Goal: Task Accomplishment & Management: Complete application form

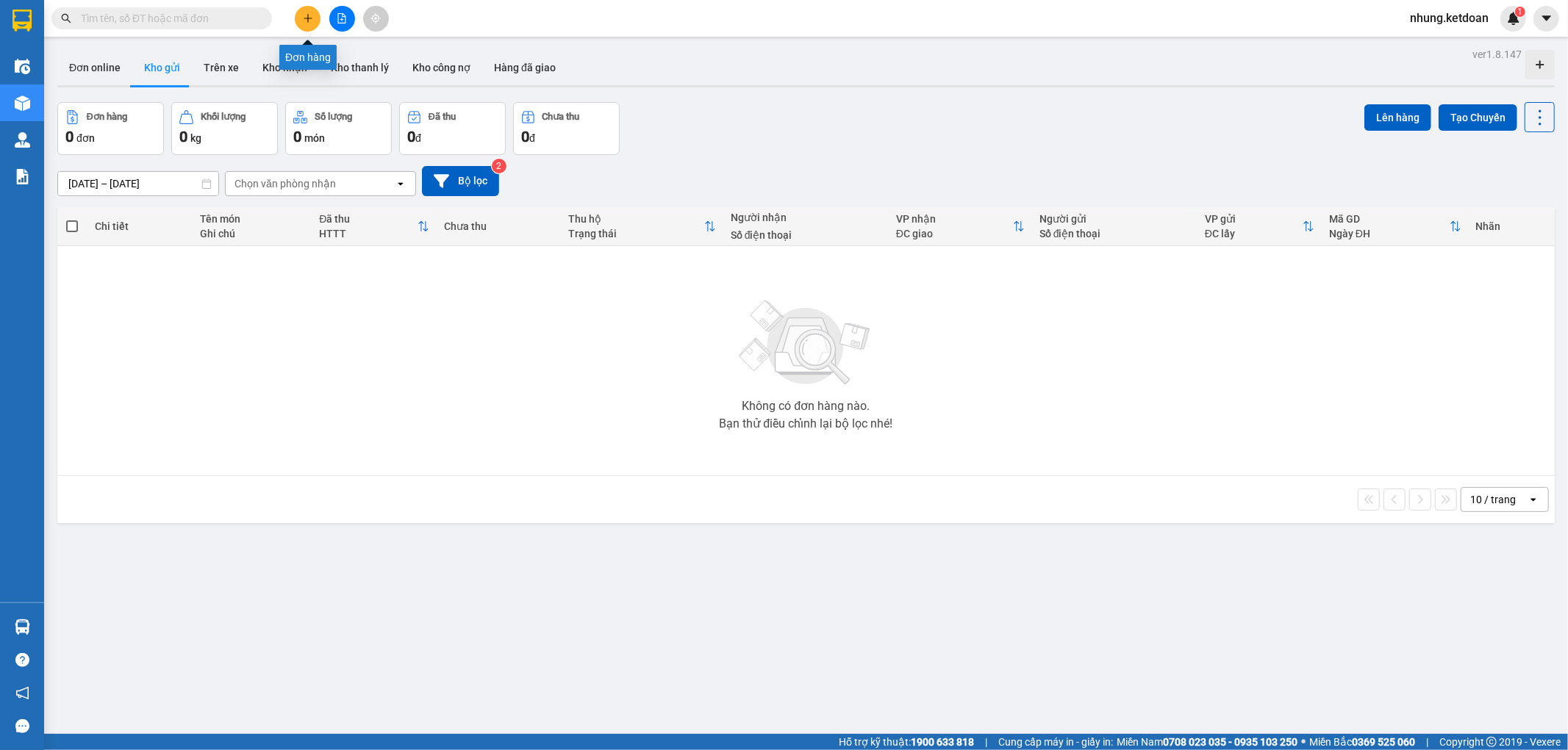
click at [311, 13] on icon "plus" at bounding box center [308, 17] width 10 height 10
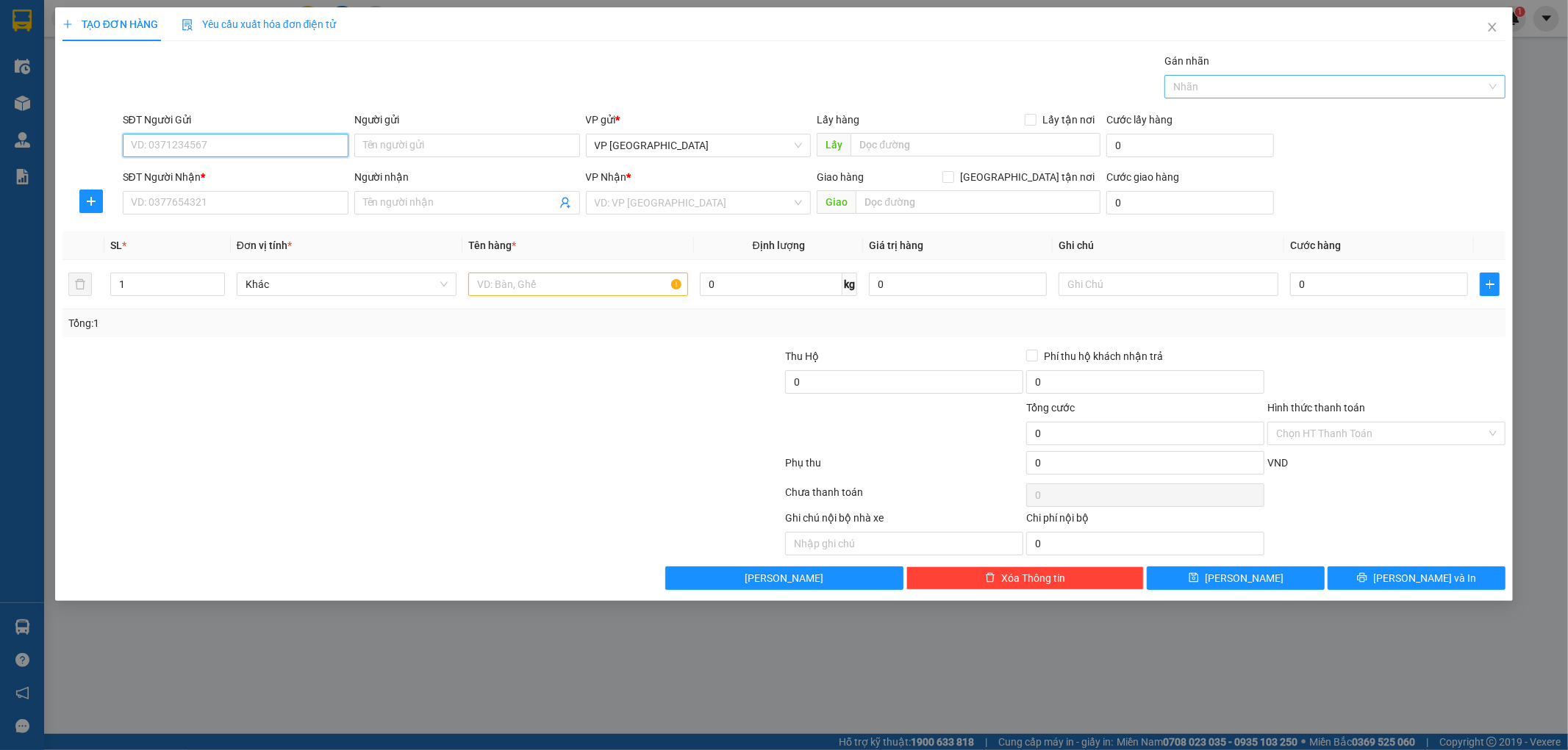
drag, startPoint x: 1304, startPoint y: 89, endPoint x: 1369, endPoint y: 91, distance: 65.0
click at [1309, 89] on div at bounding box center [1328, 86] width 319 height 17
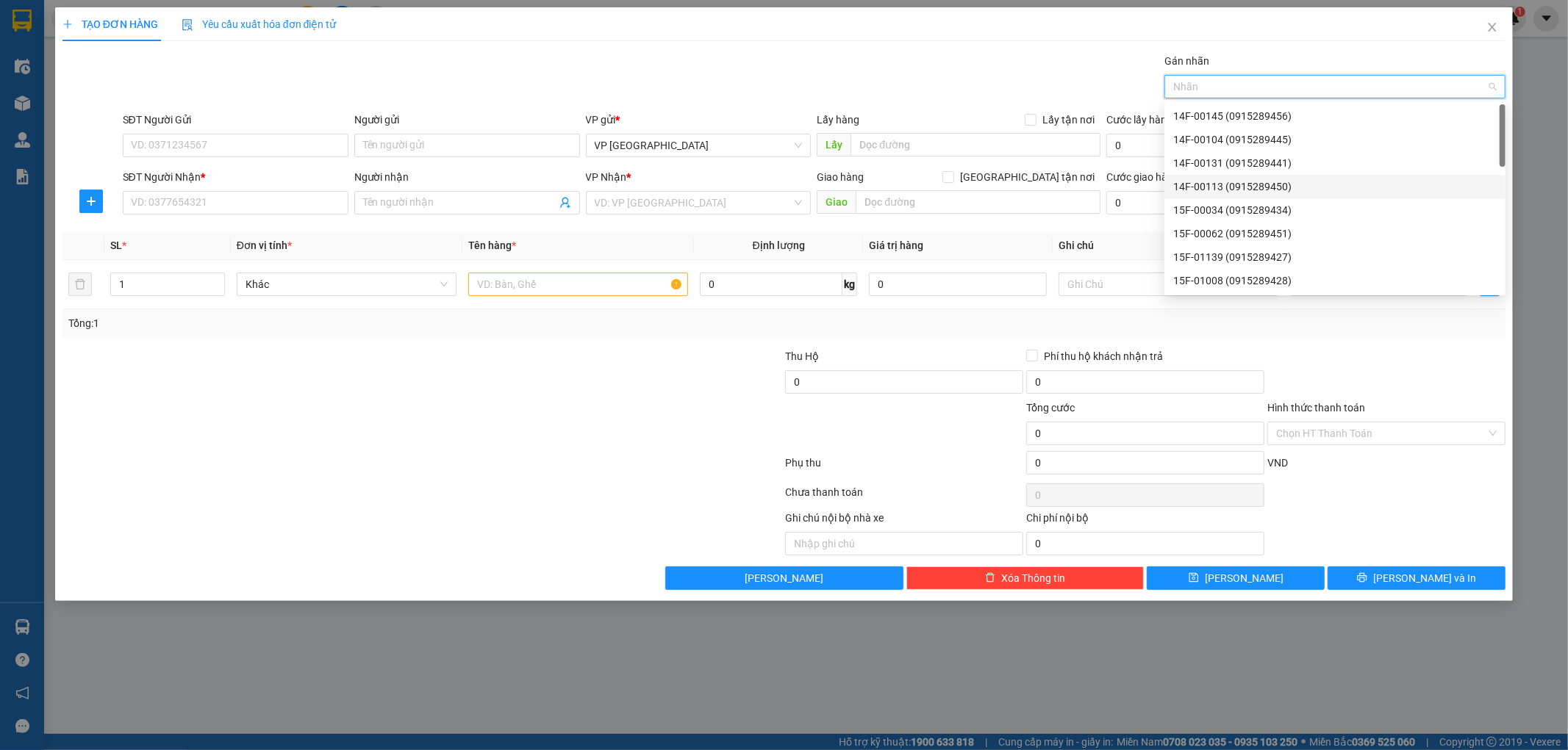
click at [1218, 180] on div "14F-00113 (0915289450)" at bounding box center [1334, 187] width 323 height 16
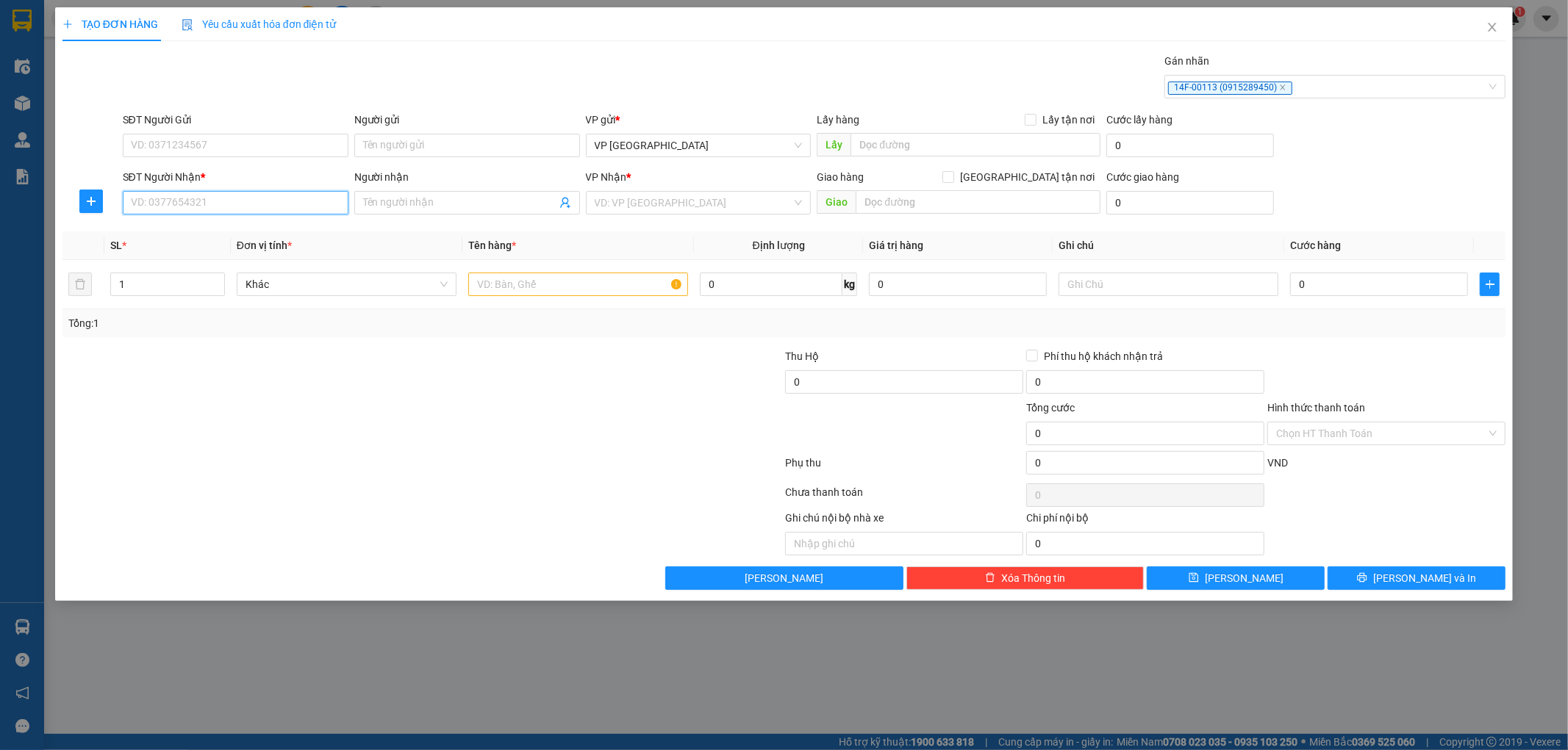
click at [197, 199] on input "SĐT Người Nhận *" at bounding box center [235, 203] width 225 height 24
type input "0912921456"
click at [197, 228] on div "0912921456 - A ĐỨC" at bounding box center [235, 233] width 208 height 16
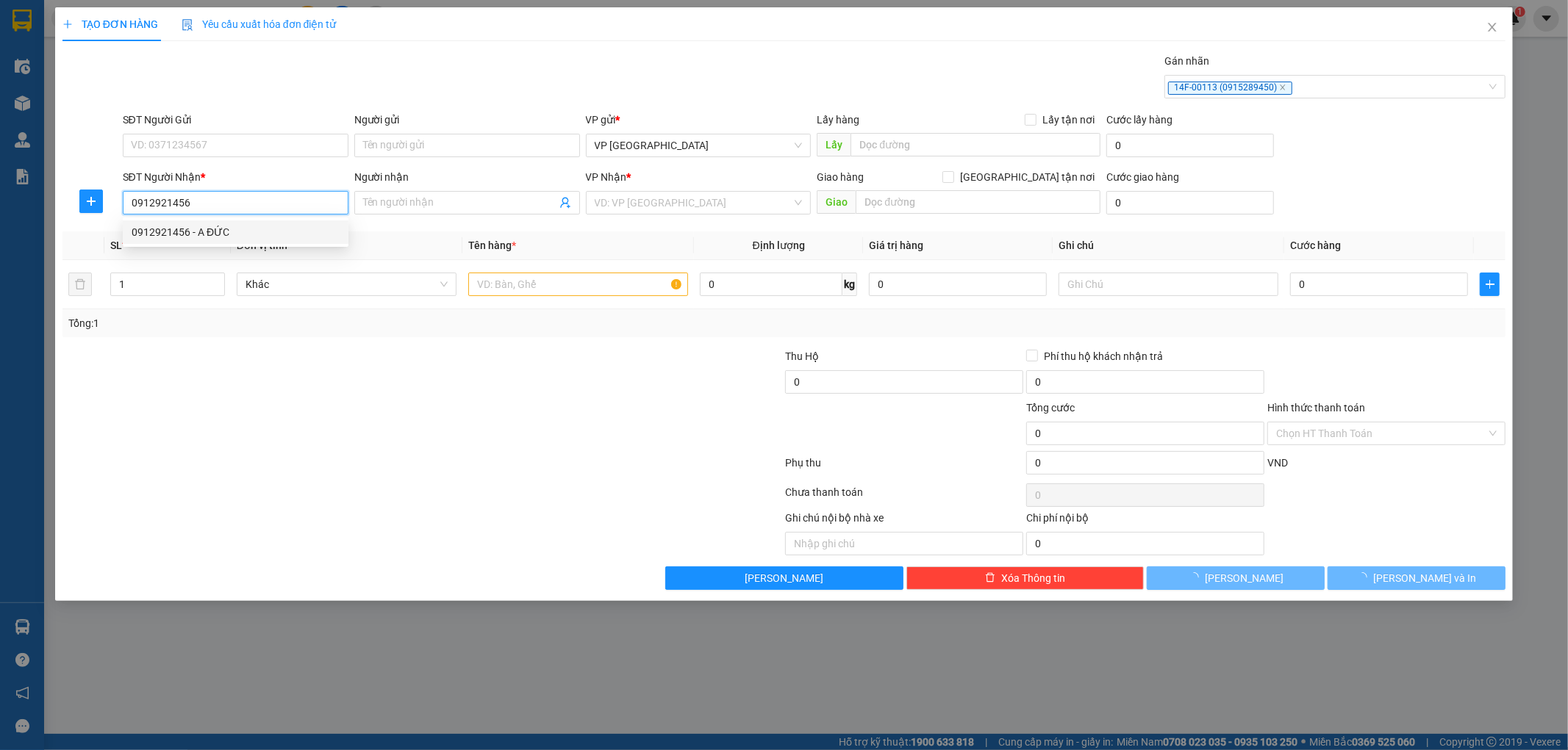
type input "A ĐỨC"
type input "bần -yên nhân-mỹ hào [GEOGRAPHIC_DATA]"
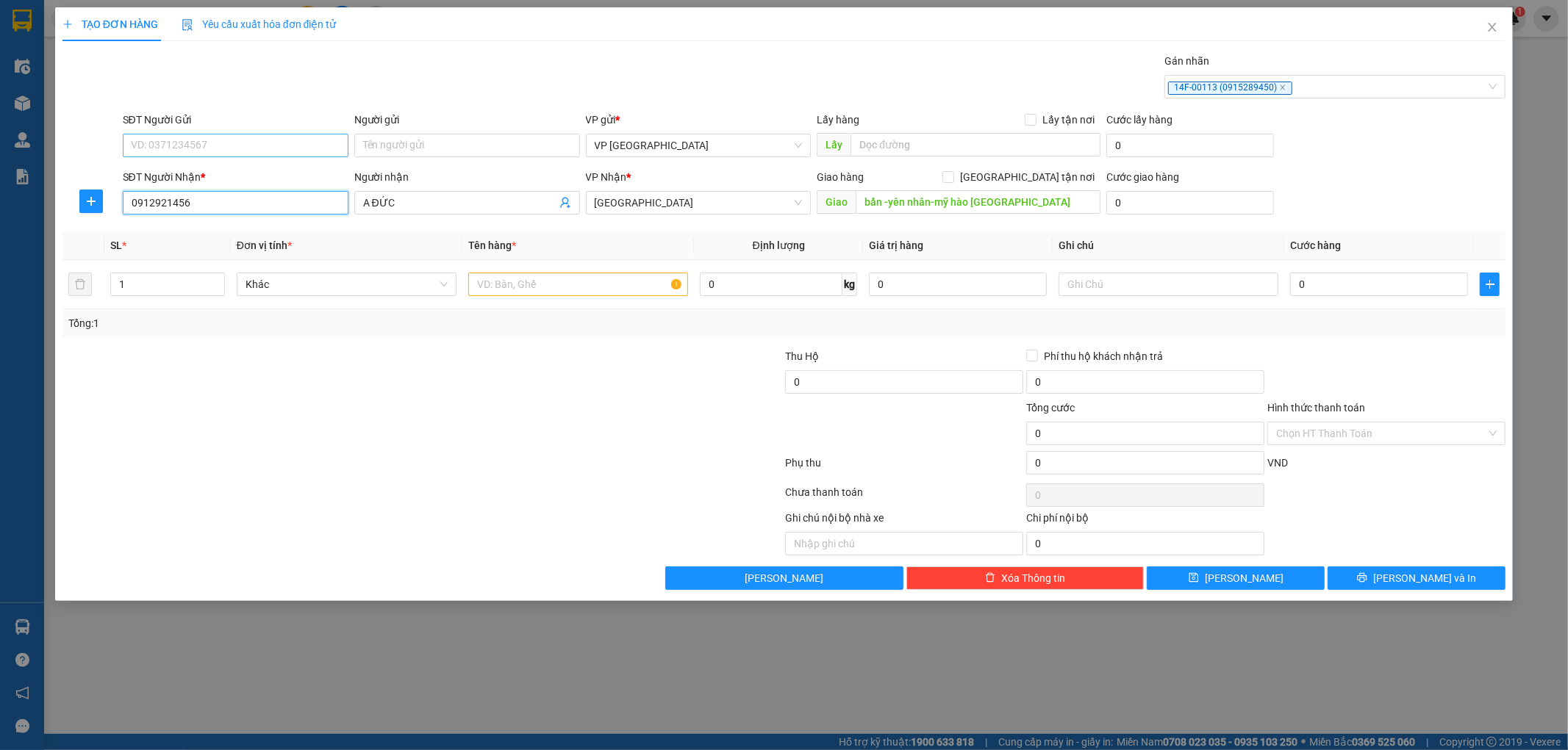
type input "0912921456"
click at [208, 143] on input "SĐT Người Gửi" at bounding box center [235, 146] width 225 height 24
click at [234, 196] on div "02439612345 - NBHGF" at bounding box center [235, 199] width 208 height 16
type input "02439612345"
type input "NBHGF"
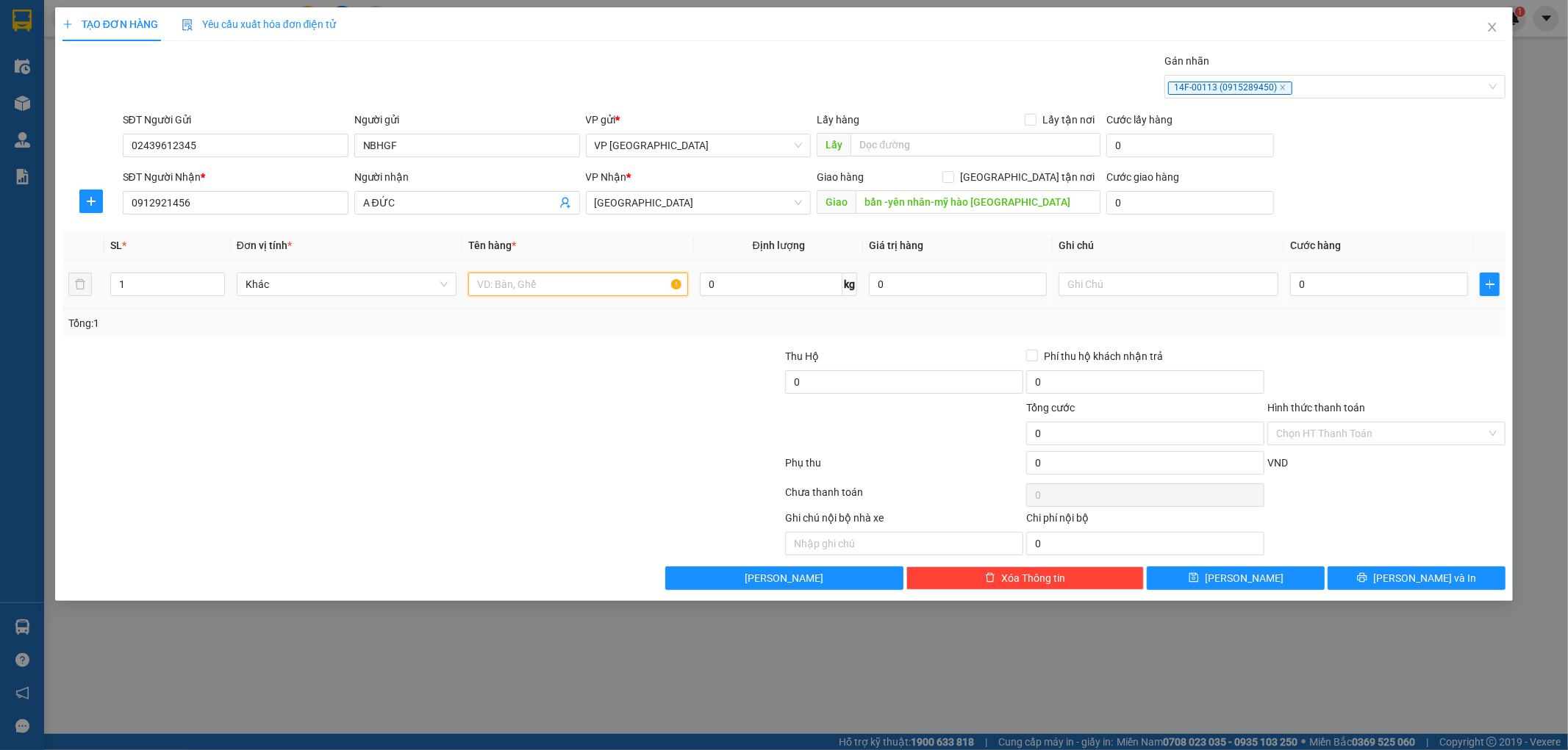
click at [549, 285] on input "text" at bounding box center [578, 285] width 220 height 24
click at [152, 291] on input "1" at bounding box center [168, 285] width 113 height 22
type input "4"
click at [525, 285] on input "text" at bounding box center [578, 285] width 220 height 24
type input "KIỆN"
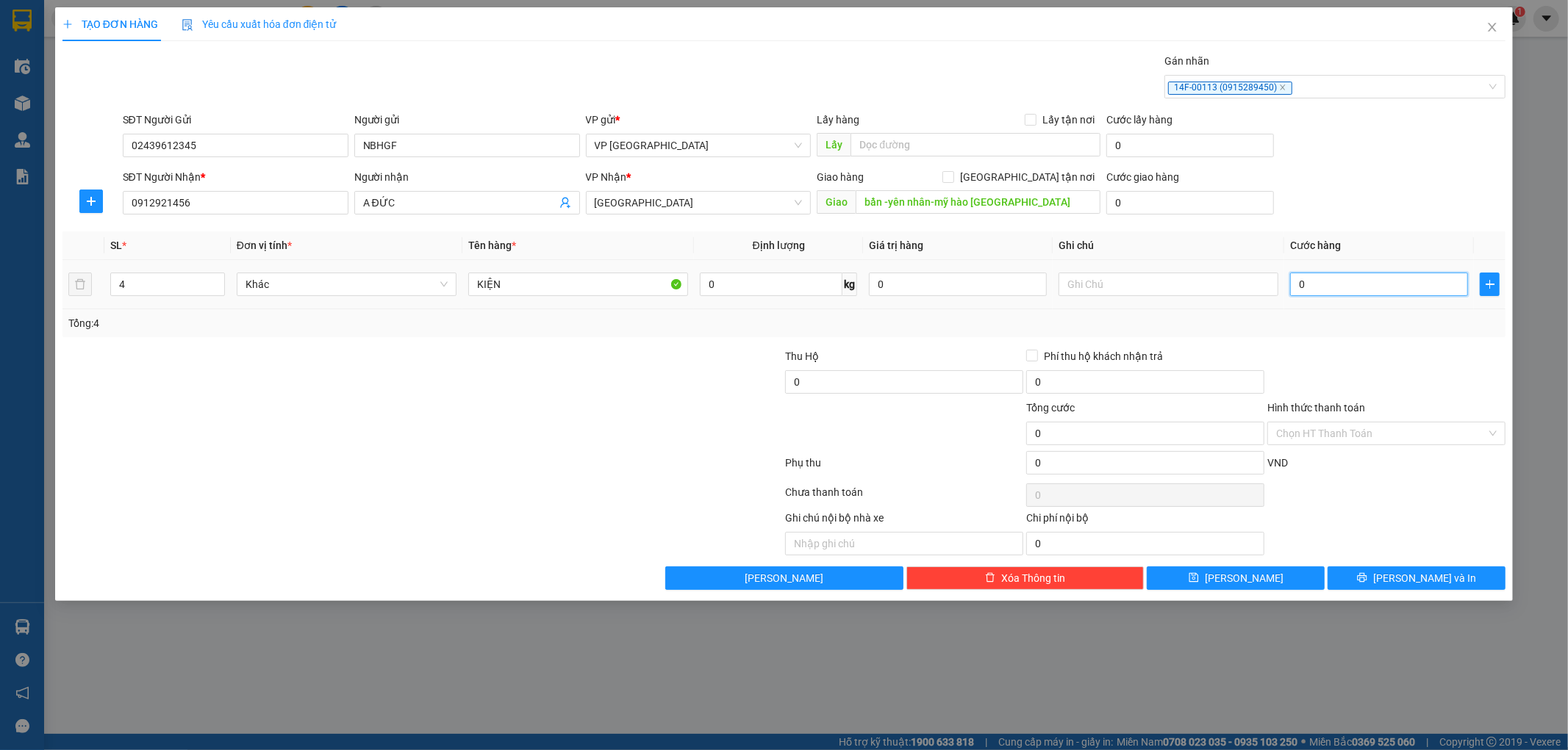
click at [1355, 280] on input "0" at bounding box center [1378, 285] width 178 height 24
type input "1"
type input "10"
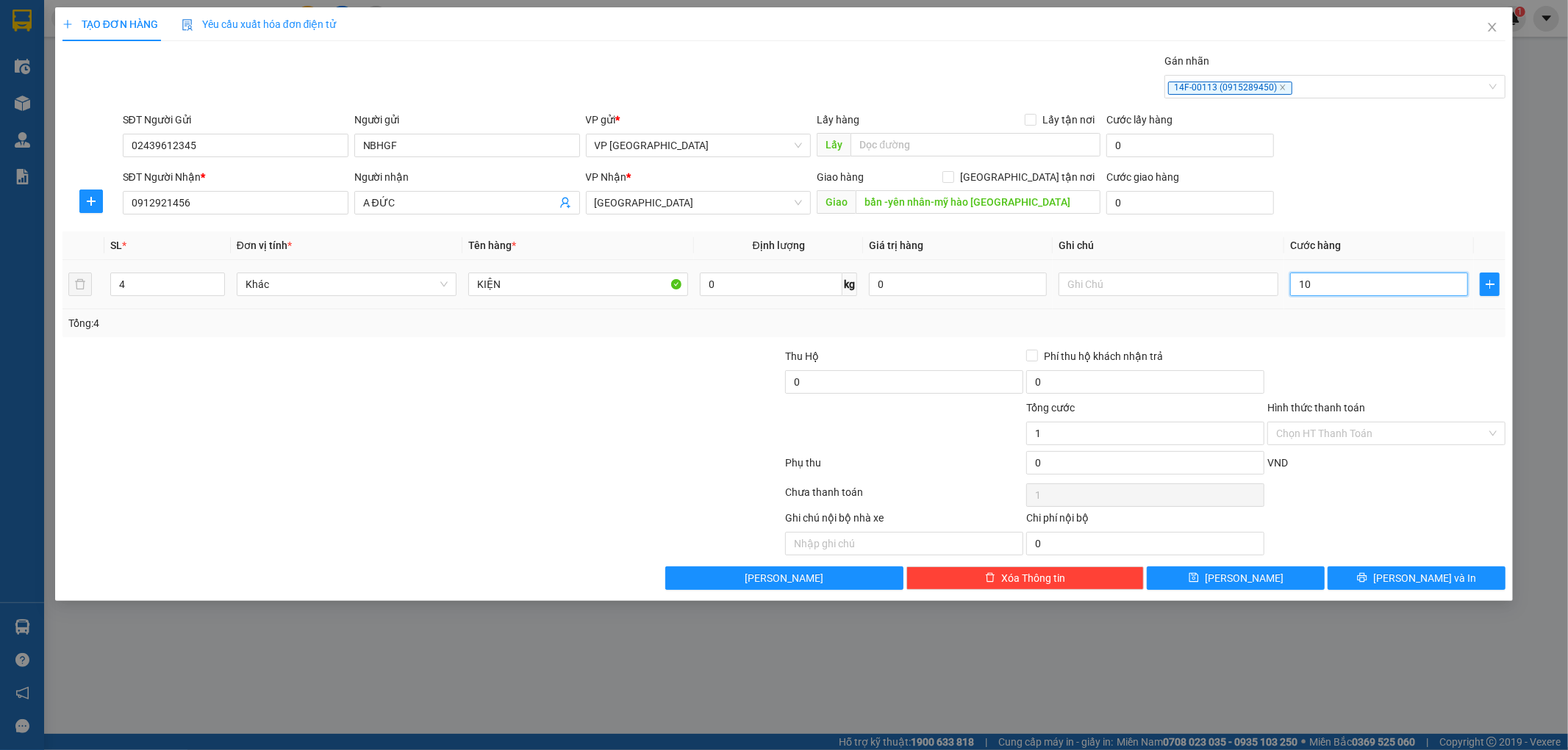
type input "10"
type input "100"
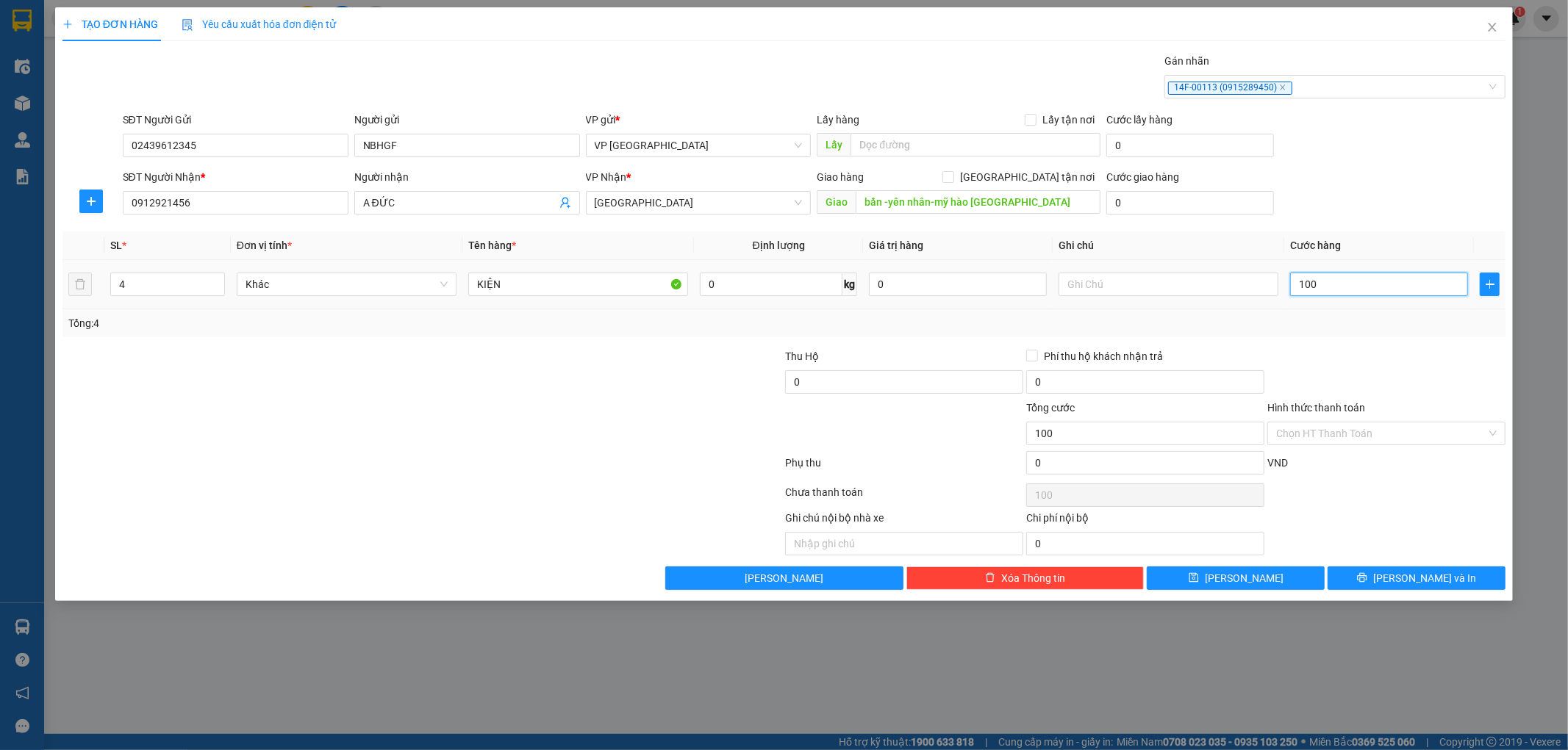
type input "1.000"
type input "10.000"
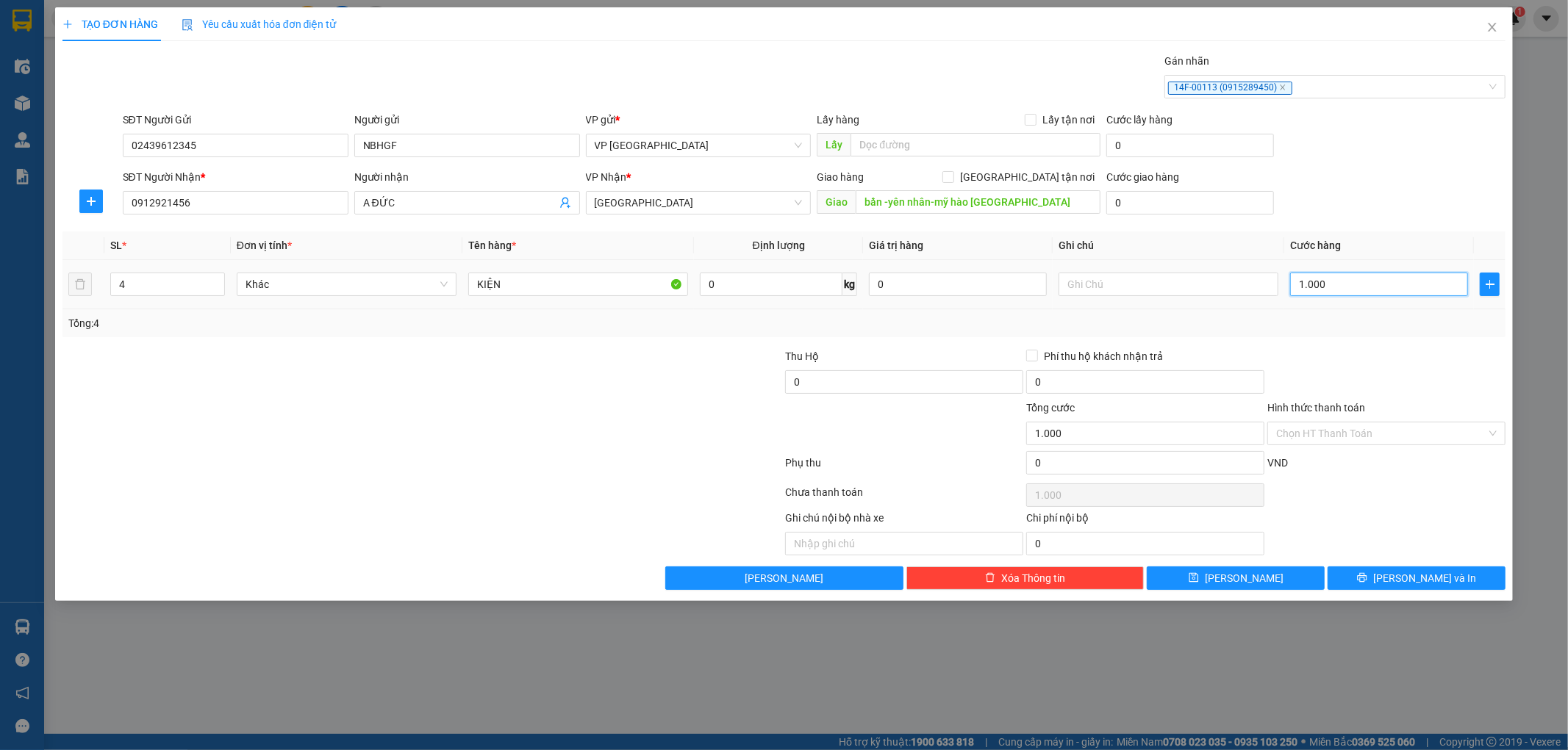
type input "10.000"
type input "100.000"
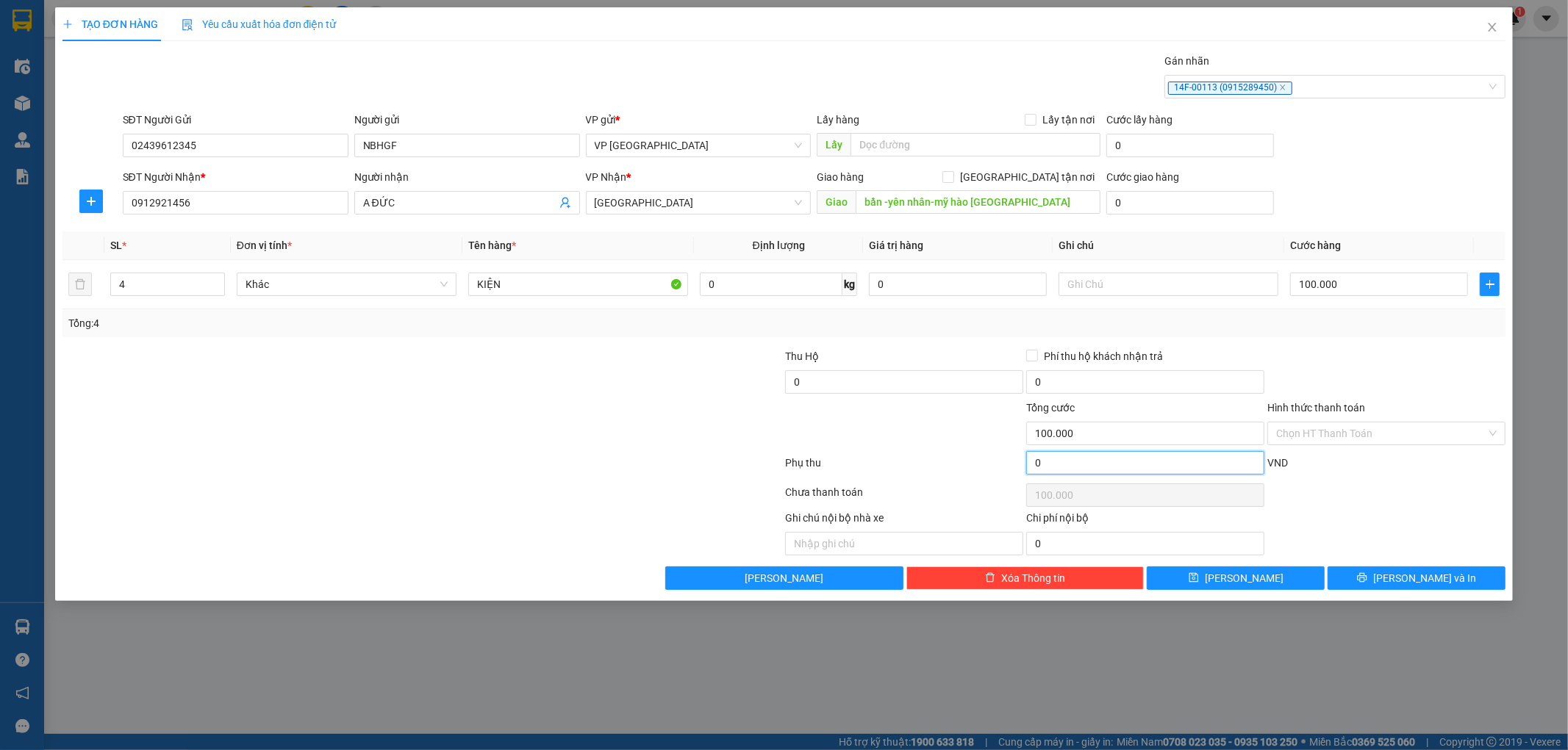
click at [1119, 460] on input "0" at bounding box center [1145, 464] width 238 height 24
type input "100.001"
type input "1"
type input "100.001"
type input "100.010"
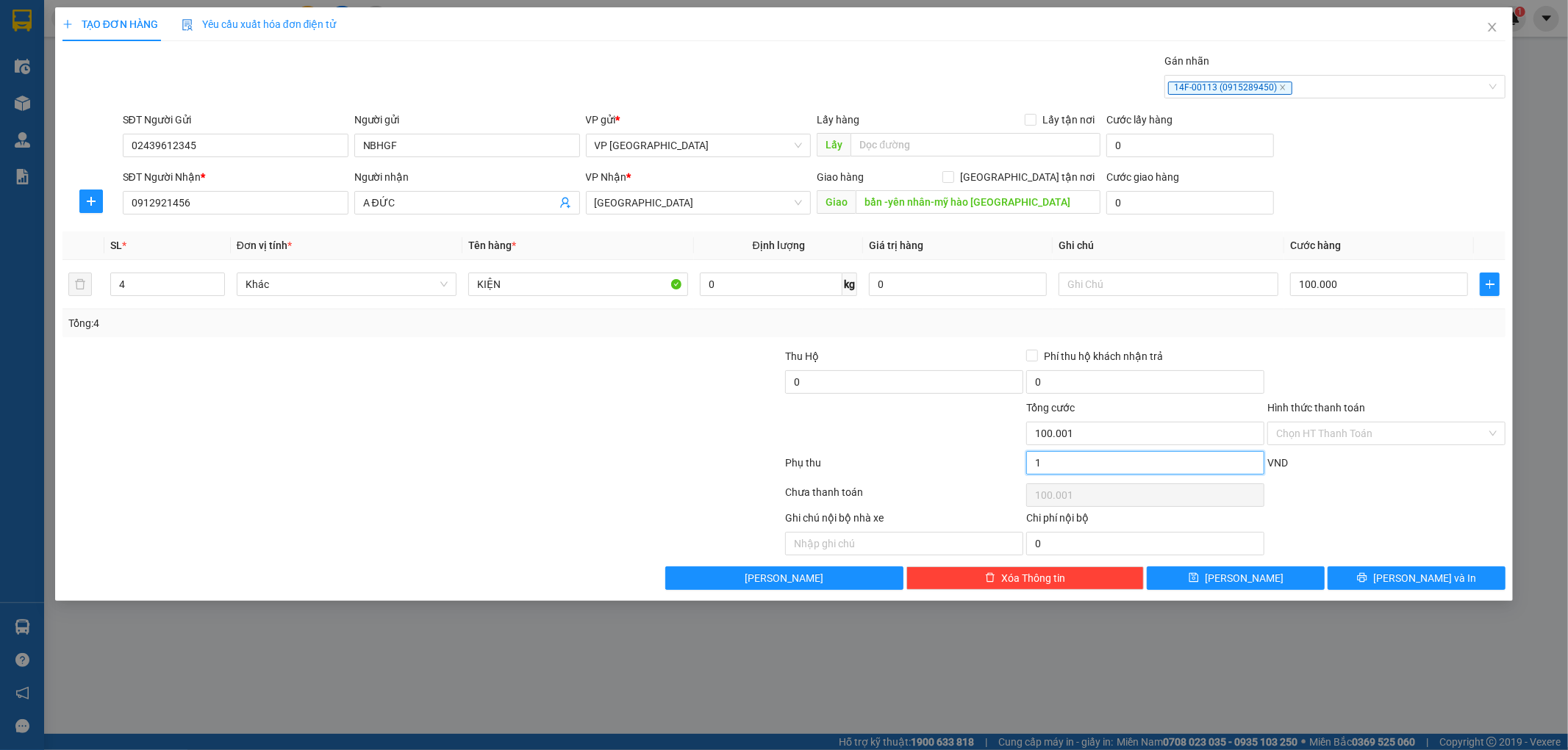
type input "10"
type input "100.010"
type input "100.100"
type input "100"
type input "100.100"
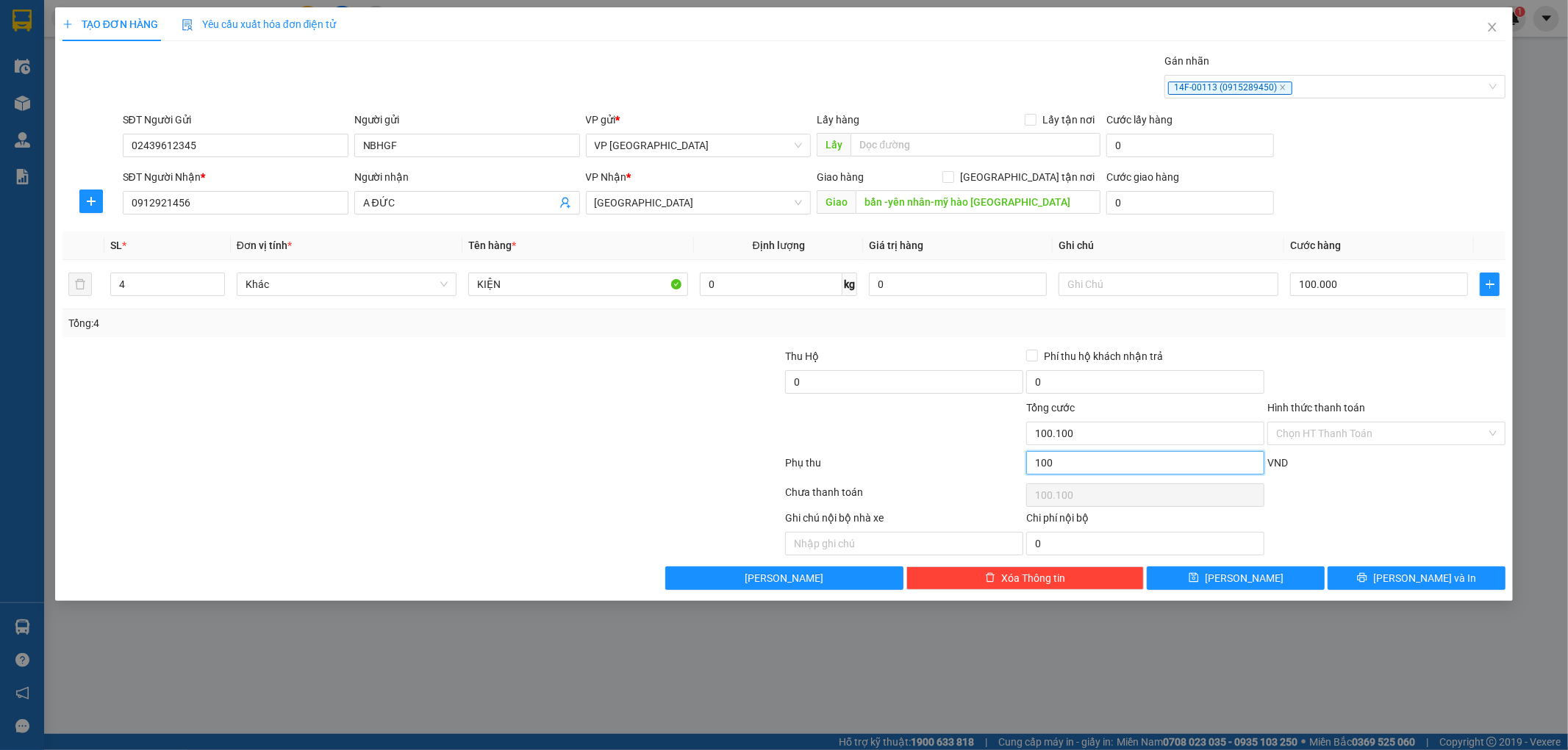
type input "101.000"
type input "1.000"
type input "101.000"
type input "110.000"
type input "10.000"
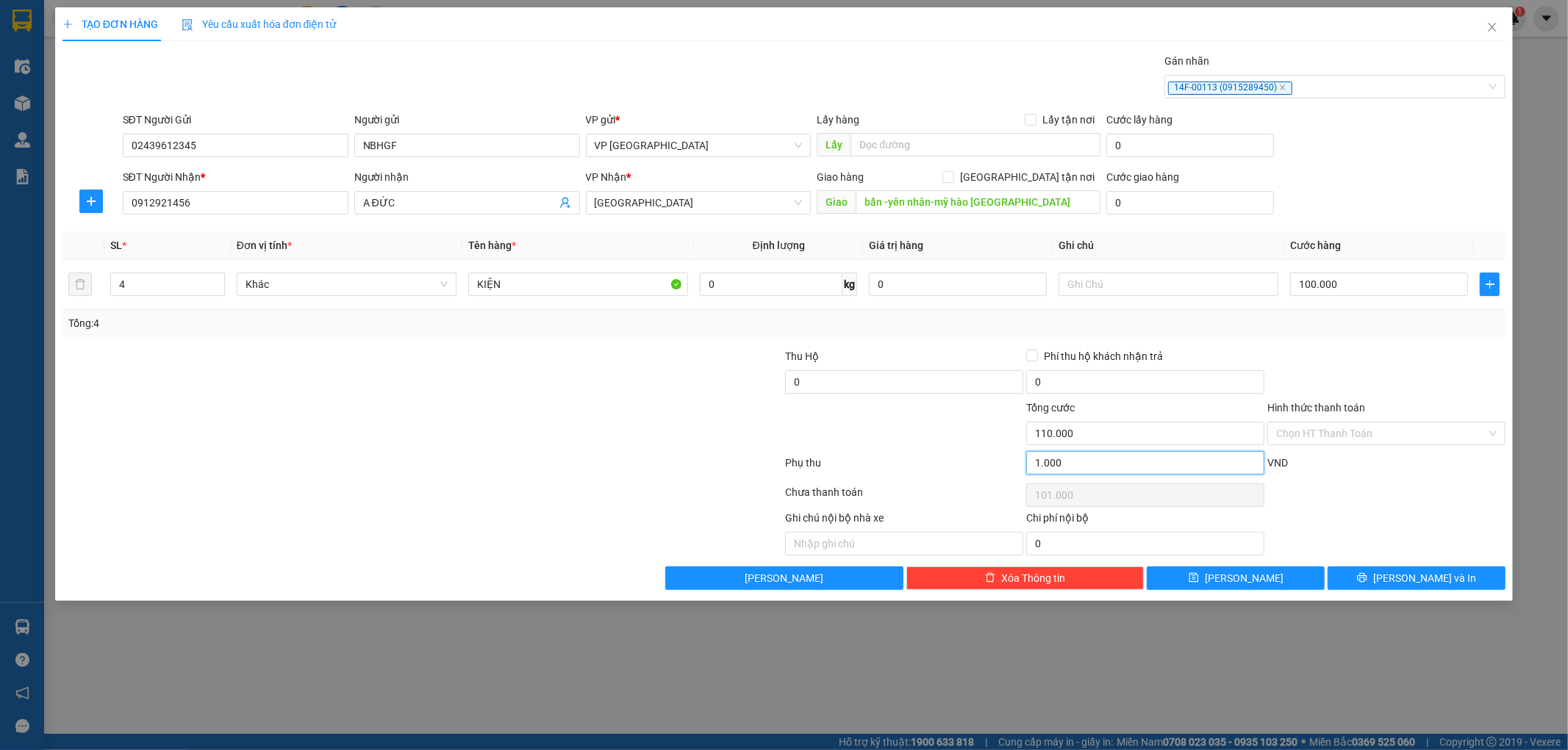
type input "110.000"
type input "200.000"
type input "100.000"
type input "200.000"
type input "100.000"
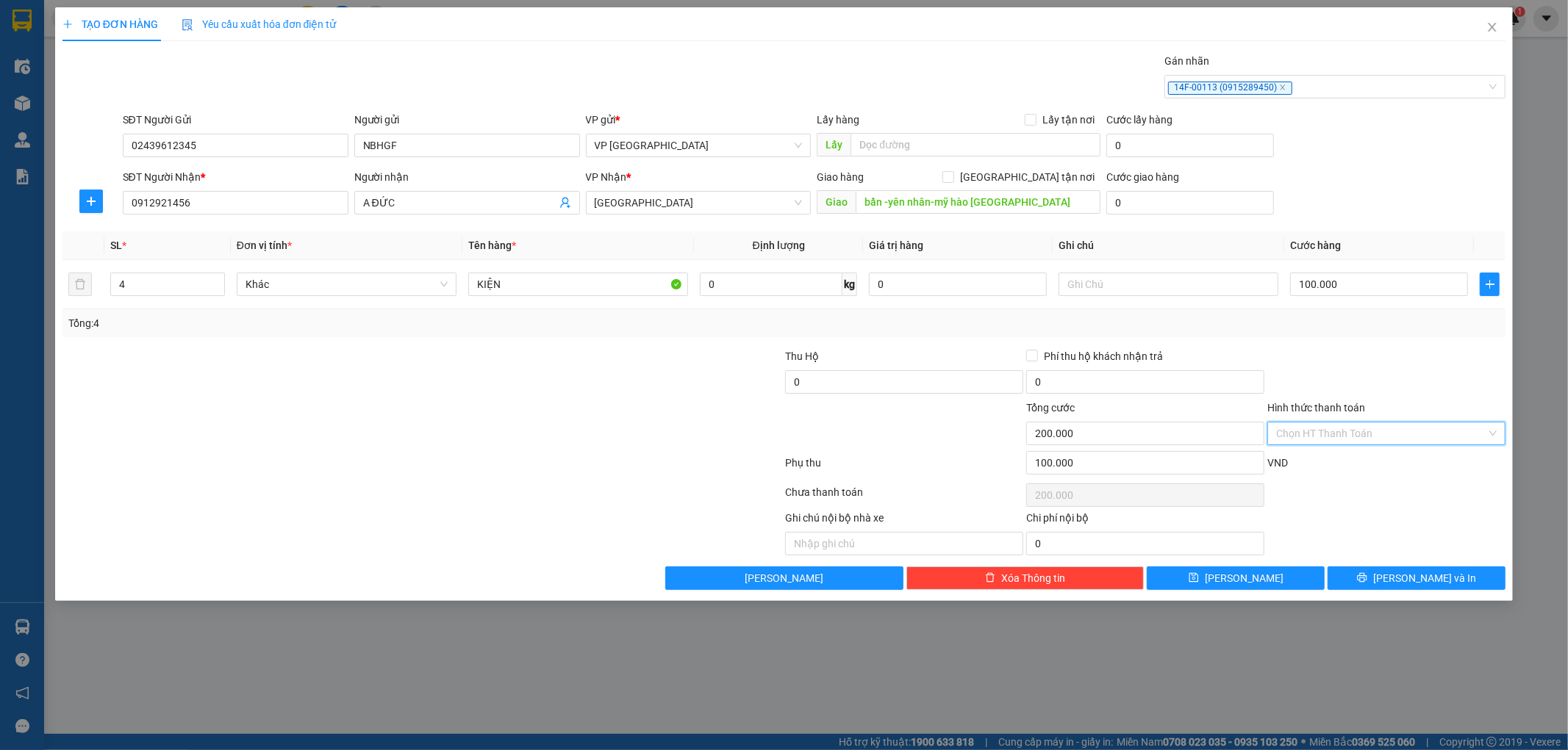
click at [1328, 428] on input "Hình thức thanh toán" at bounding box center [1381, 433] width 210 height 22
click at [1353, 461] on div "Tại văn phòng" at bounding box center [1387, 464] width 221 height 16
type input "0"
click at [1407, 578] on span "[PERSON_NAME] và In" at bounding box center [1424, 578] width 103 height 16
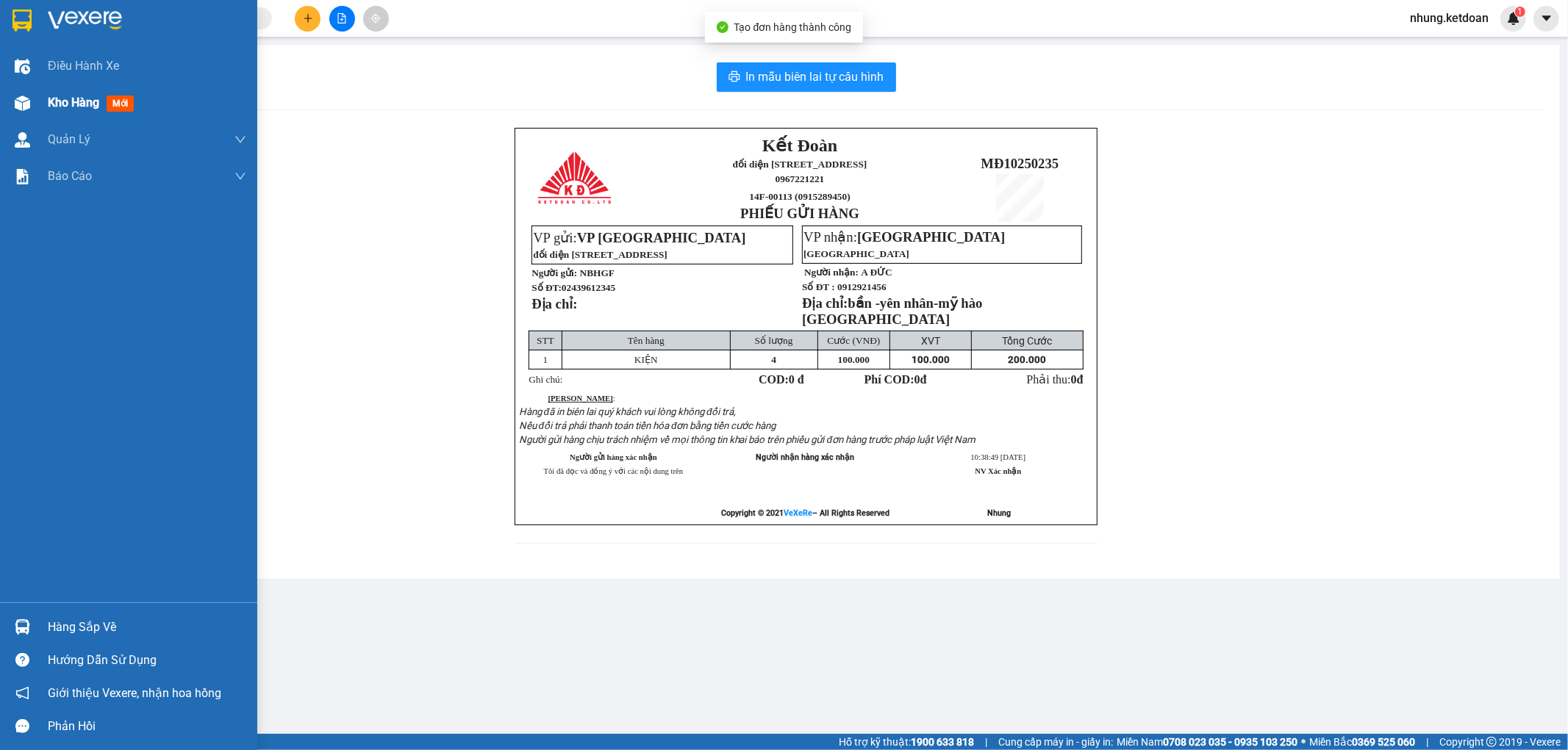
click at [36, 97] on div "Kho hàng mới" at bounding box center [129, 103] width 257 height 36
